Goal: Task Accomplishment & Management: Manage account settings

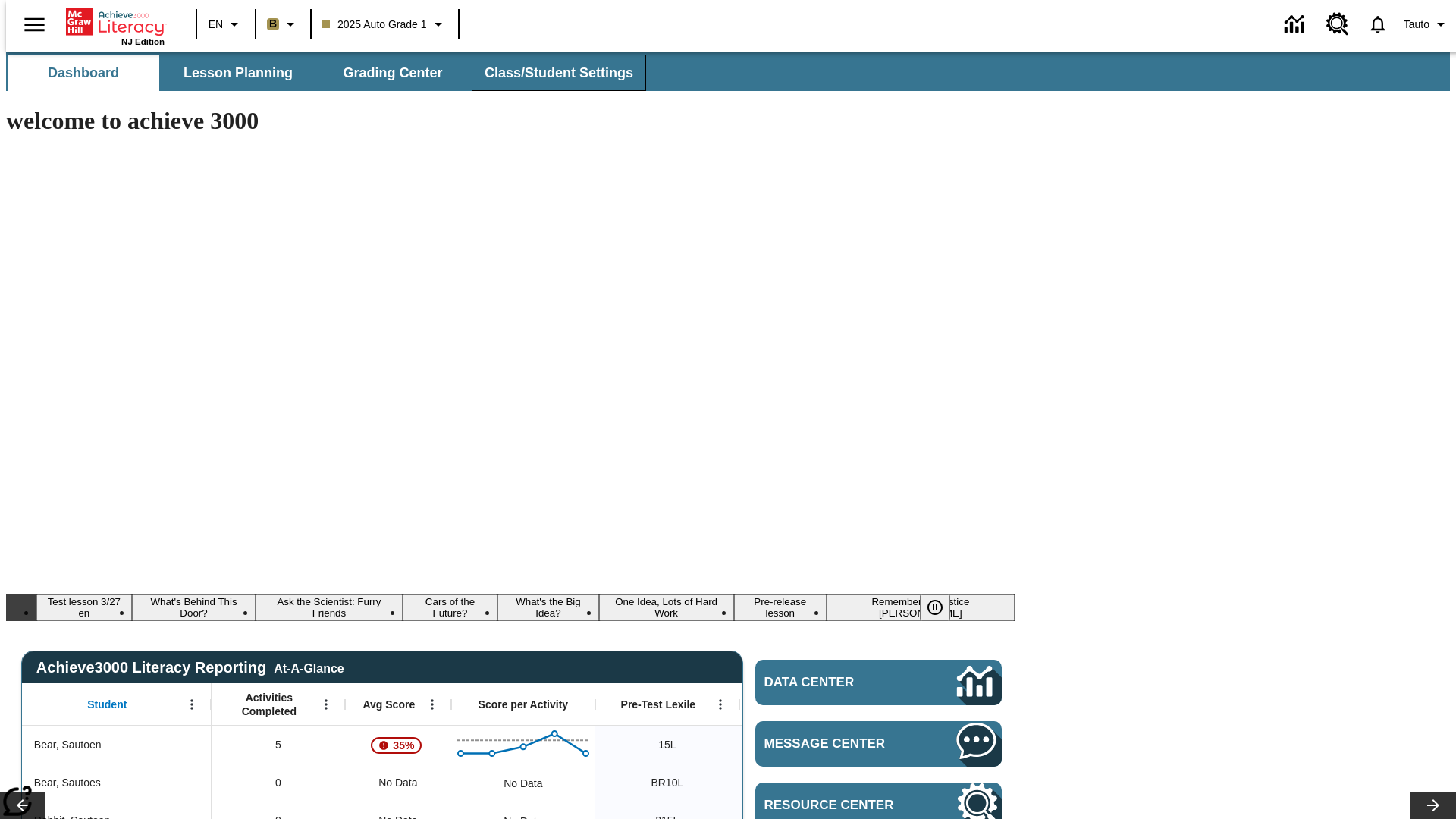
click at [551, 73] on span "Class/Student Settings" at bounding box center [559, 74] width 149 height 18
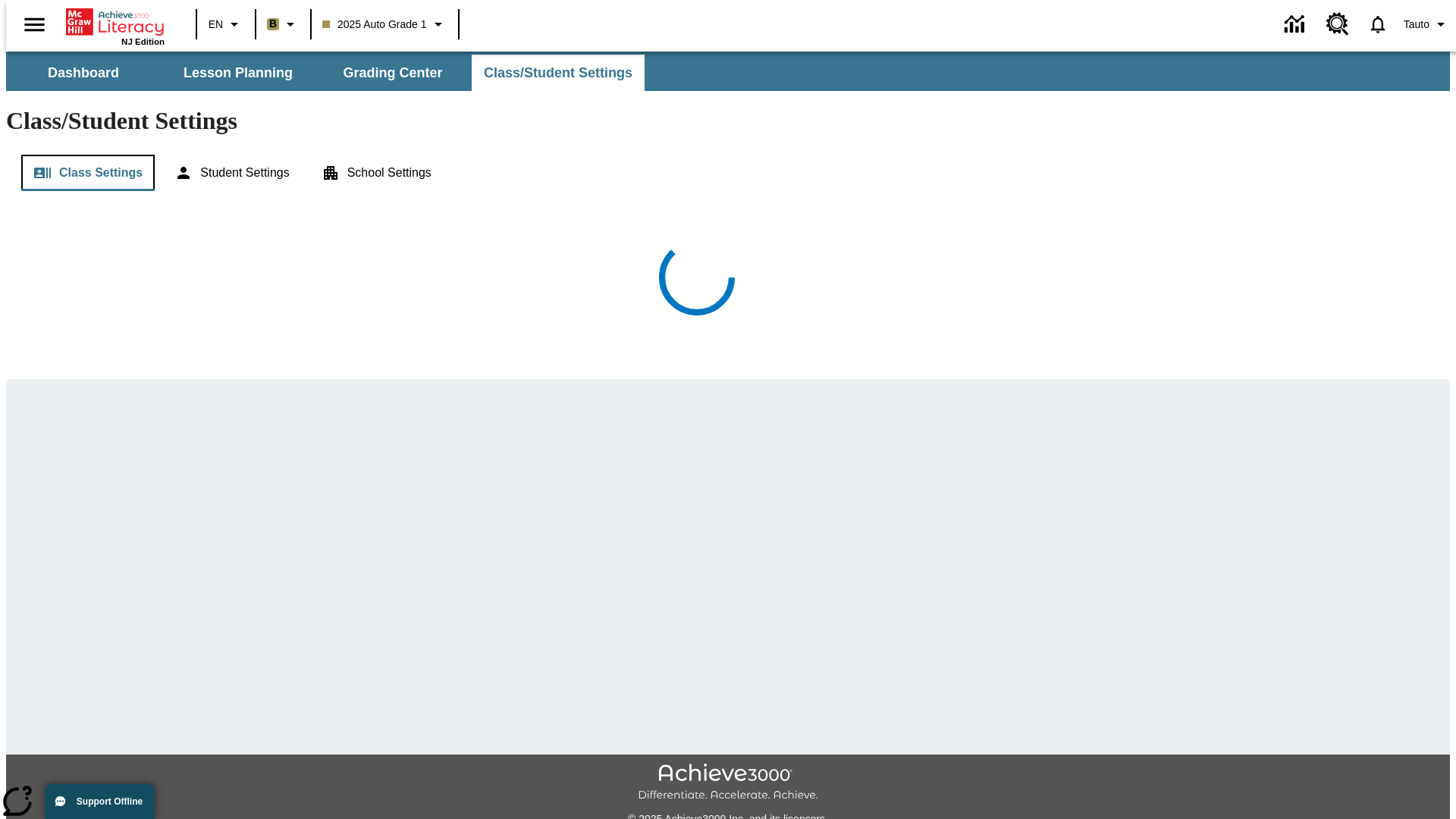
click at [82, 155] on button "Class Settings" at bounding box center [88, 173] width 133 height 37
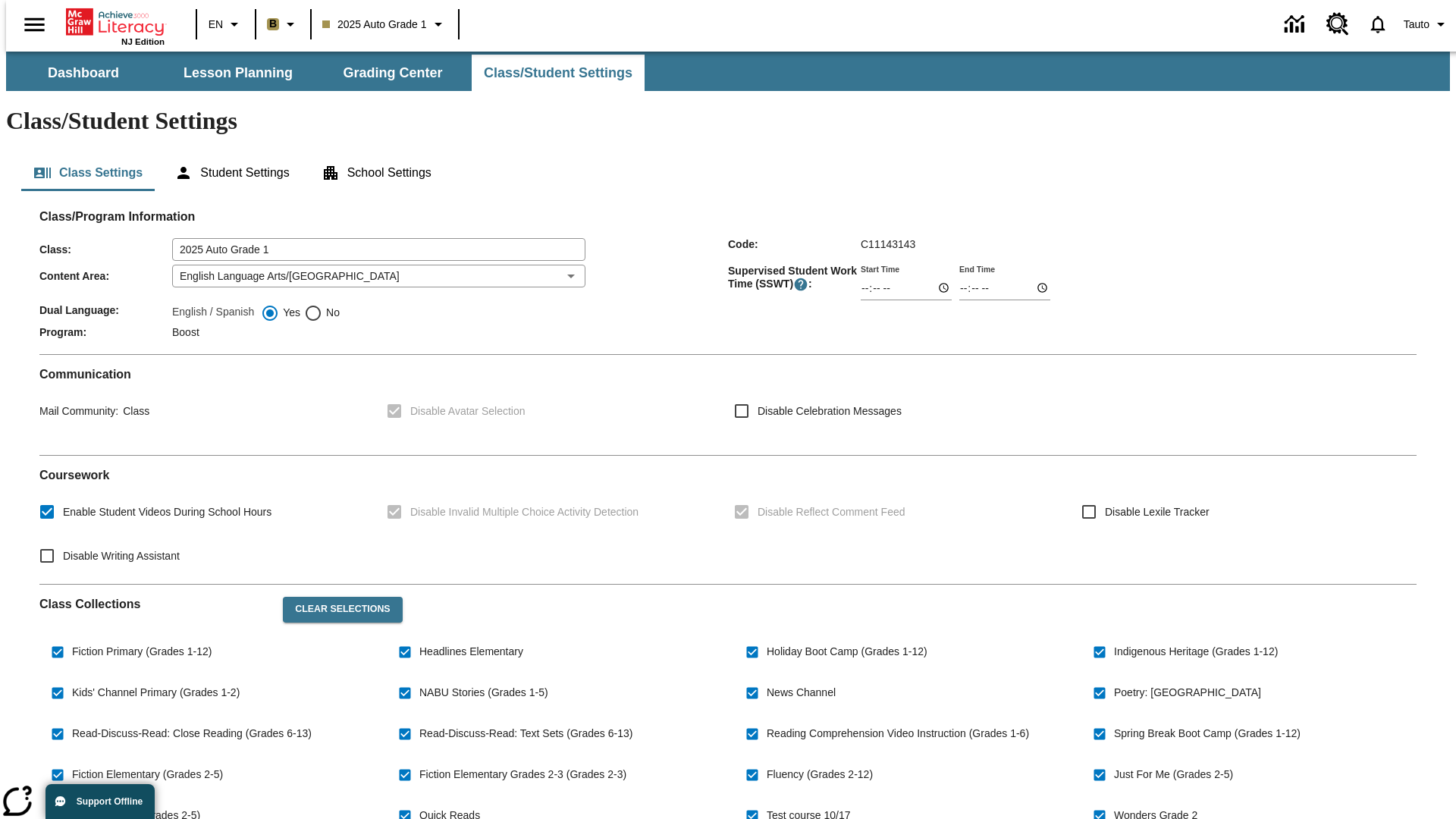
checkbox input "true"
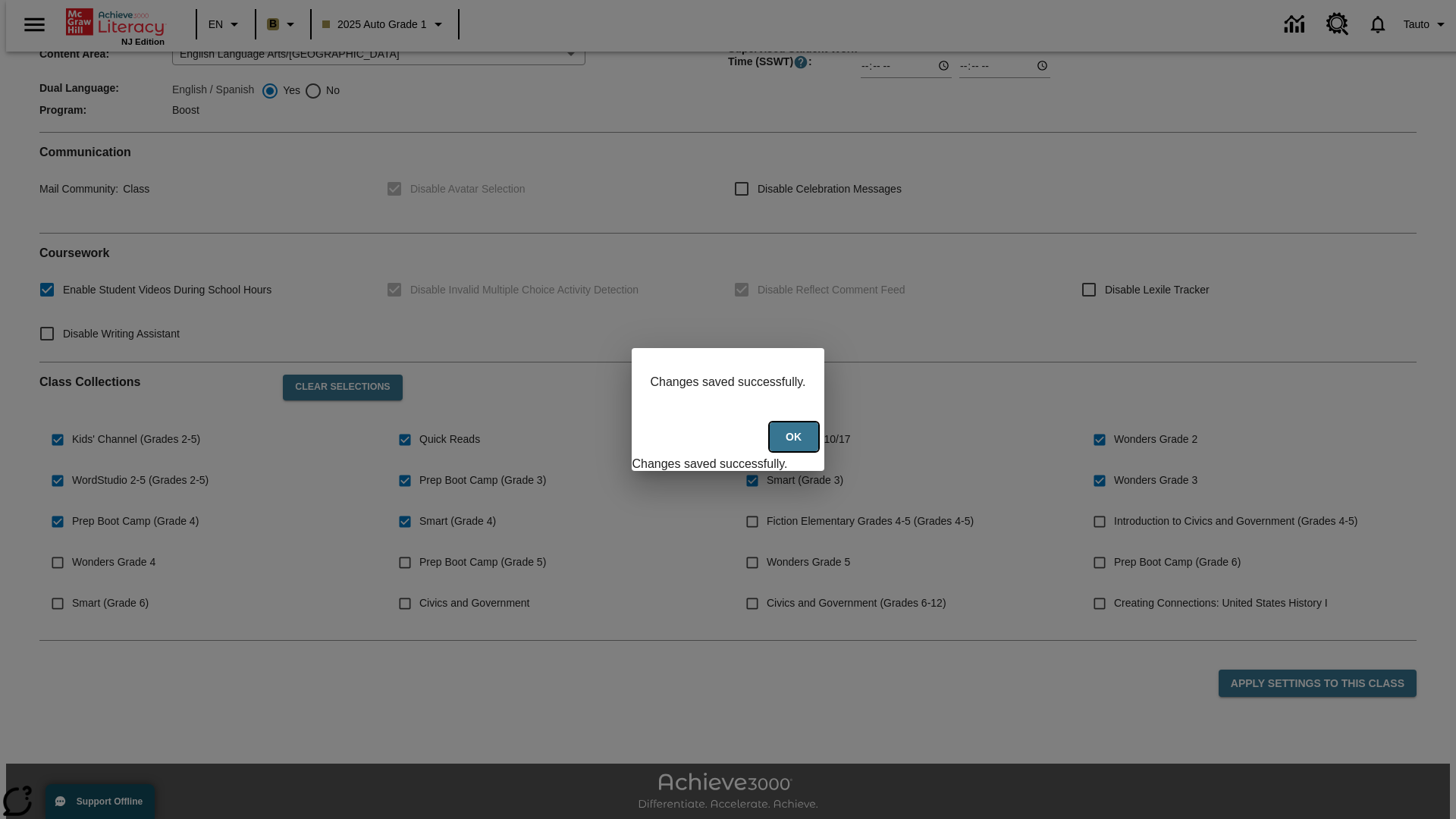
click at [795, 445] on button "Ok" at bounding box center [794, 437] width 48 height 30
